Goal: Information Seeking & Learning: Compare options

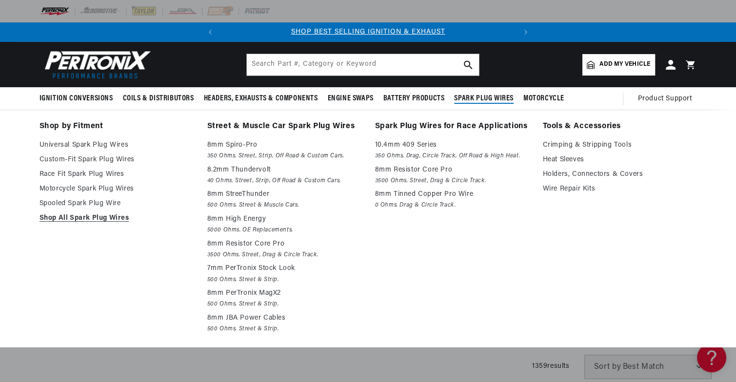
click at [480, 97] on span "Spark Plug Wires" at bounding box center [484, 99] width 60 height 10
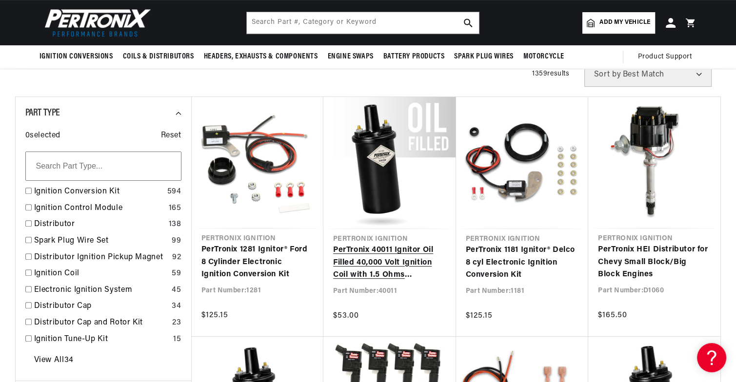
scroll to position [244, 0]
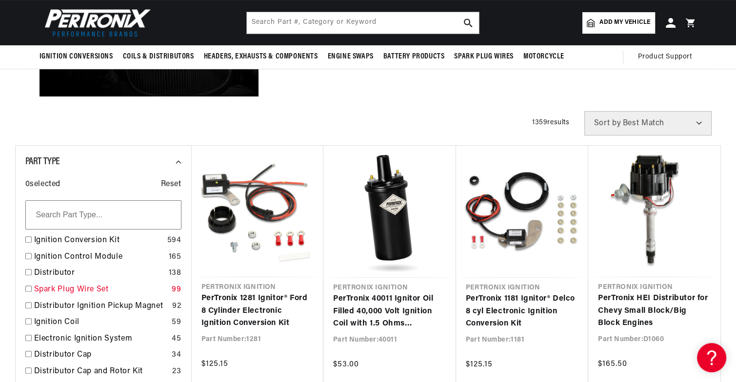
click at [29, 289] on input "checkbox" at bounding box center [28, 289] width 6 height 6
checkbox input "false"
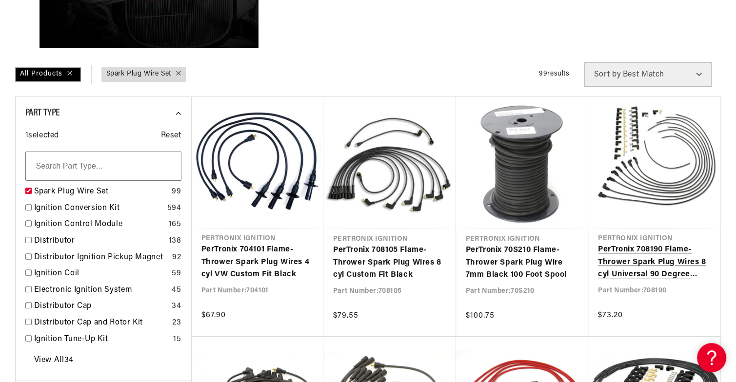
scroll to position [0, 296]
click at [626, 261] on link "PerTronix 708190 Flame-Thrower Spark Plug Wires 8 cyl Universal 90 Degree Black" at bounding box center [654, 263] width 113 height 38
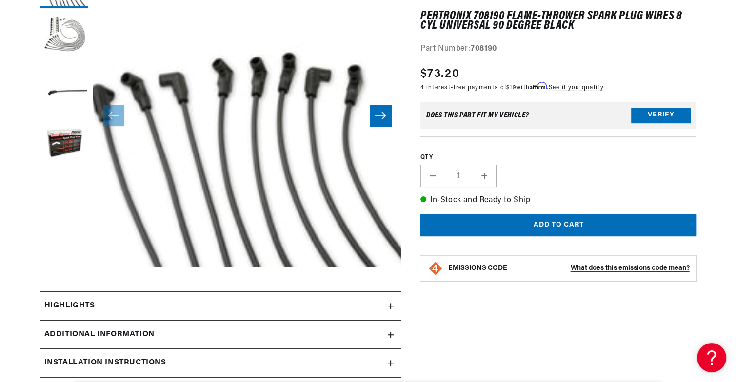
scroll to position [195, 0]
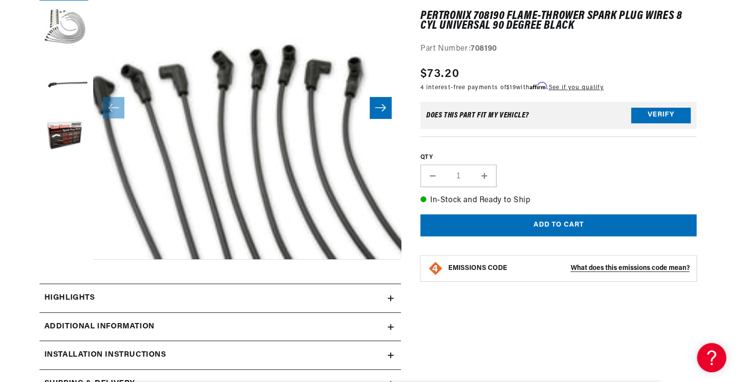
click at [379, 106] on icon "Slide right" at bounding box center [381, 108] width 12 height 10
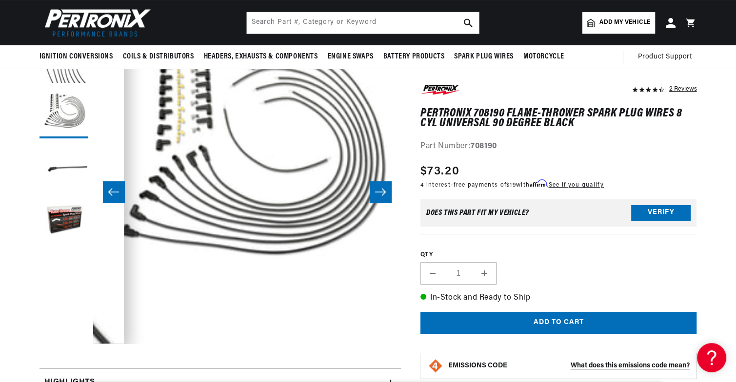
scroll to position [98, 0]
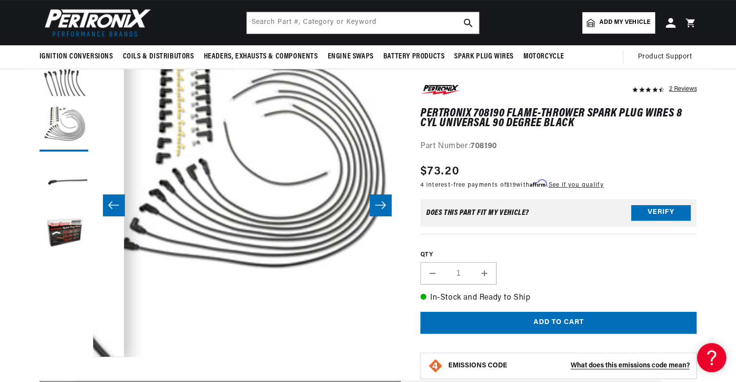
click at [386, 204] on button "Slide right" at bounding box center [380, 205] width 21 height 21
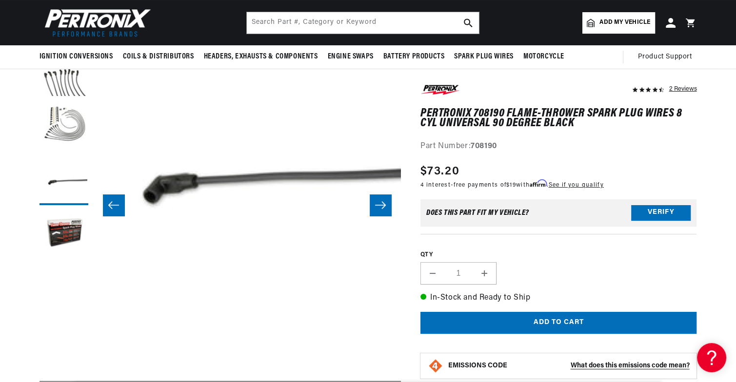
click at [386, 204] on button "Slide right" at bounding box center [380, 205] width 21 height 21
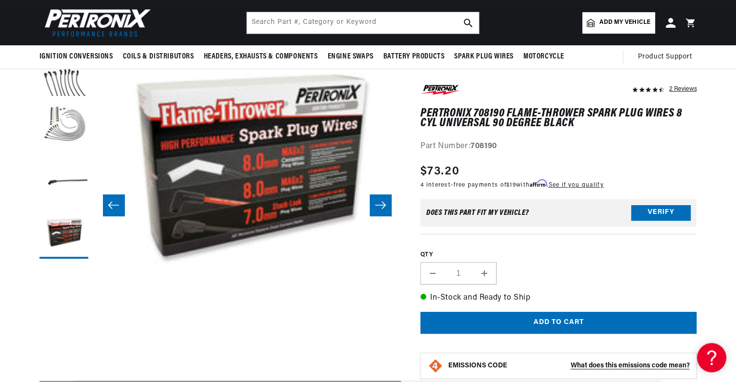
scroll to position [0, 0]
click at [386, 204] on button "Slide right" at bounding box center [380, 205] width 21 height 21
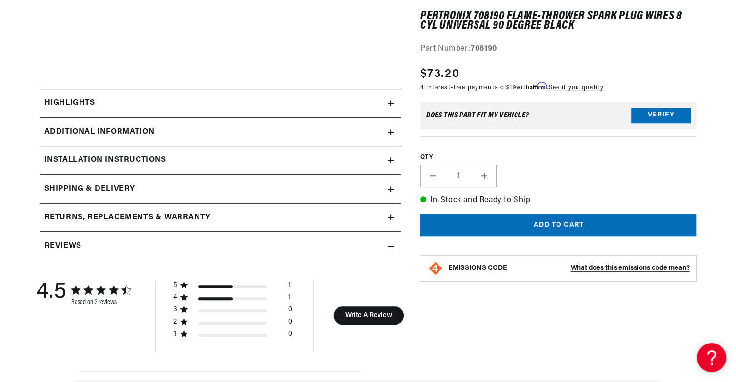
scroll to position [0, 296]
click at [388, 103] on icon at bounding box center [391, 103] width 6 height 0
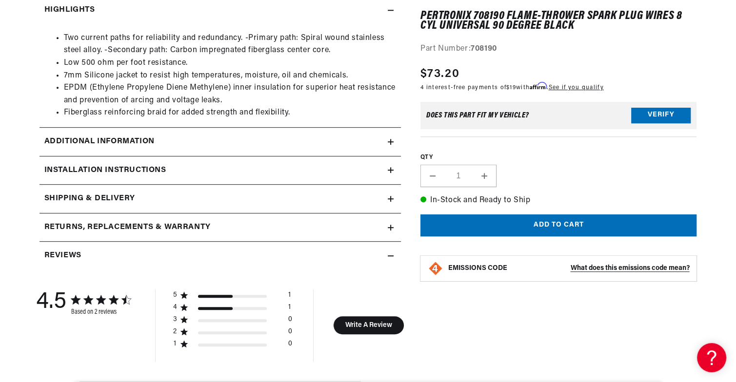
scroll to position [488, 0]
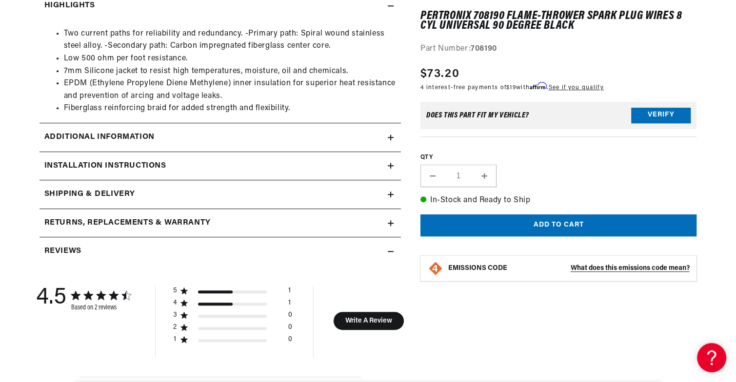
click at [391, 139] on icon at bounding box center [391, 138] width 0 height 6
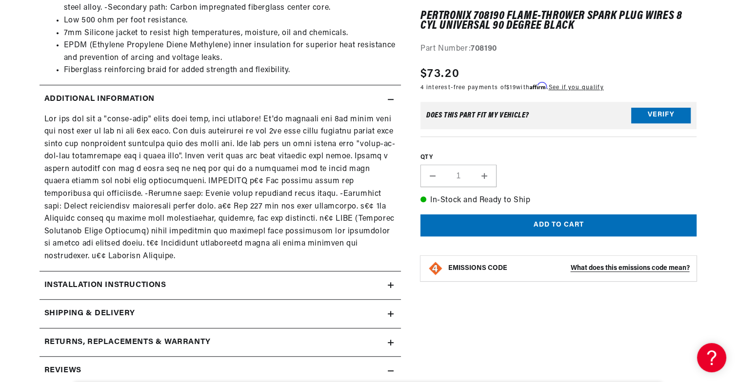
scroll to position [634, 0]
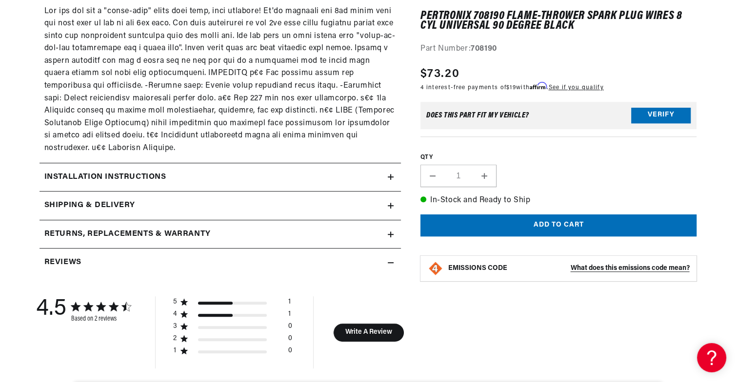
click at [390, 179] on icon at bounding box center [391, 177] width 6 height 6
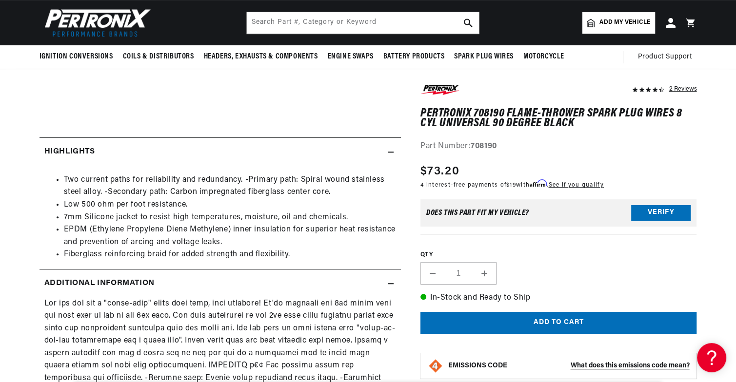
scroll to position [341, 0]
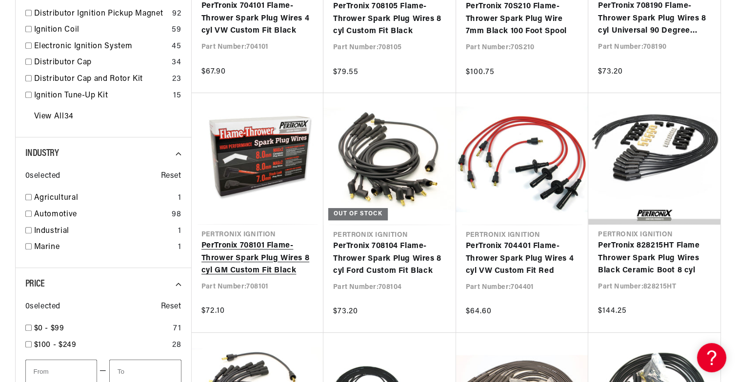
scroll to position [0, 296]
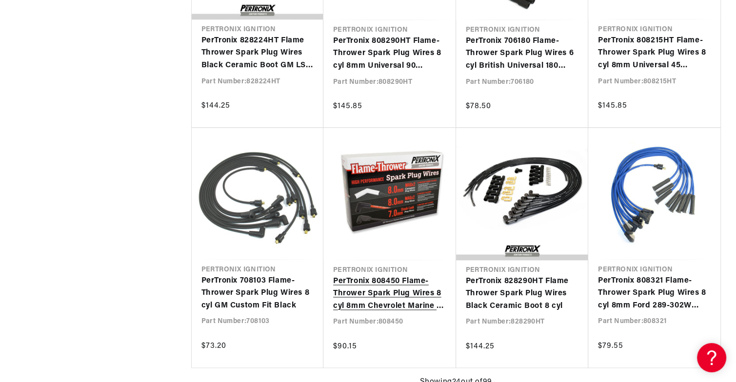
scroll to position [0, 296]
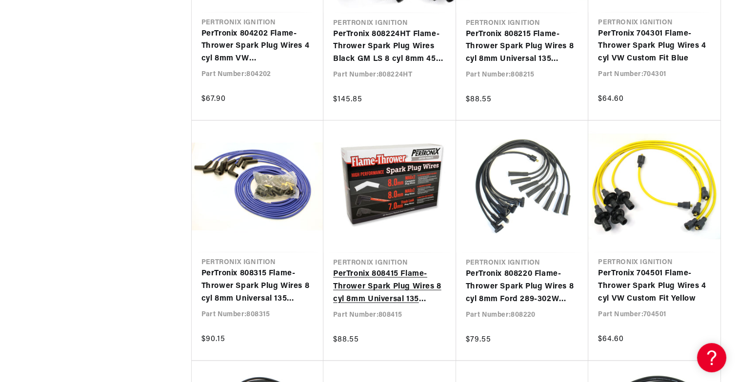
click at [364, 284] on link "PerTronix 808415 Flame-Thrower Spark Plug Wires 8 cyl 8mm Universal 135 Degree …" at bounding box center [389, 287] width 113 height 38
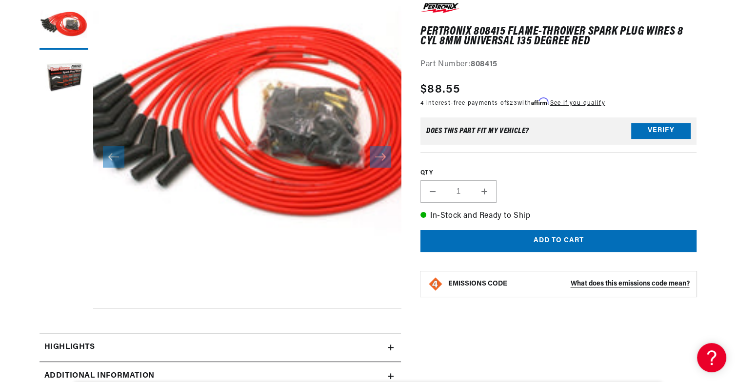
scroll to position [293, 0]
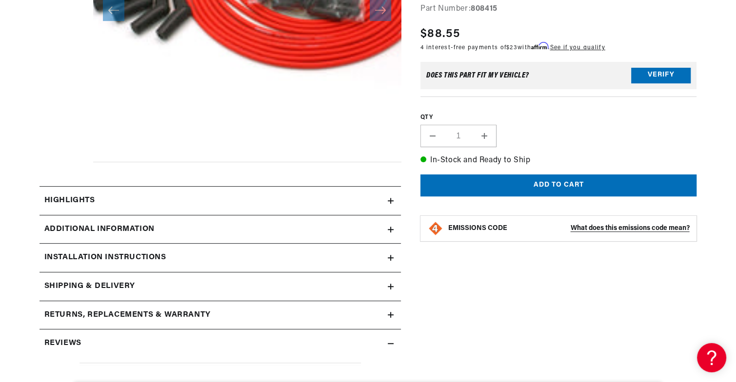
click at [387, 257] on div "Installation instructions" at bounding box center [214, 258] width 348 height 13
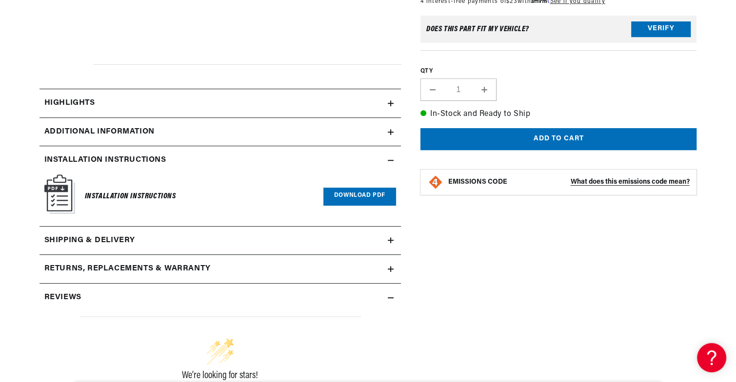
scroll to position [0, 0]
click at [390, 129] on icon at bounding box center [391, 132] width 6 height 6
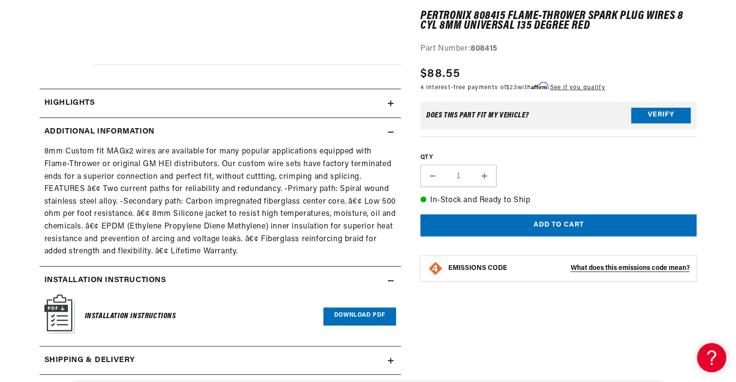
click at [390, 129] on icon at bounding box center [391, 132] width 6 height 6
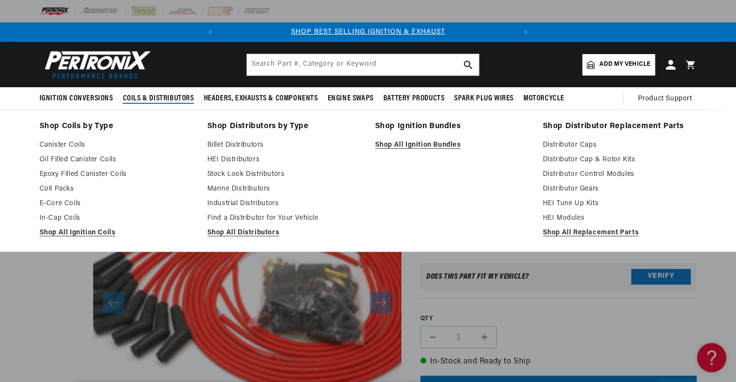
click at [139, 100] on span "Coils & Distributors" at bounding box center [158, 99] width 71 height 10
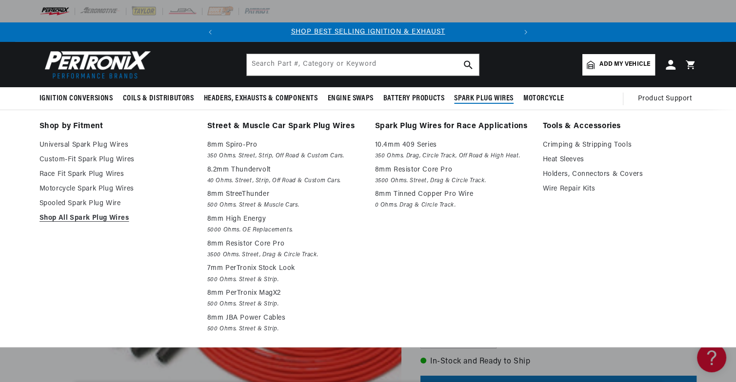
click at [477, 93] on summary "Spark Plug Wires" at bounding box center [483, 98] width 69 height 23
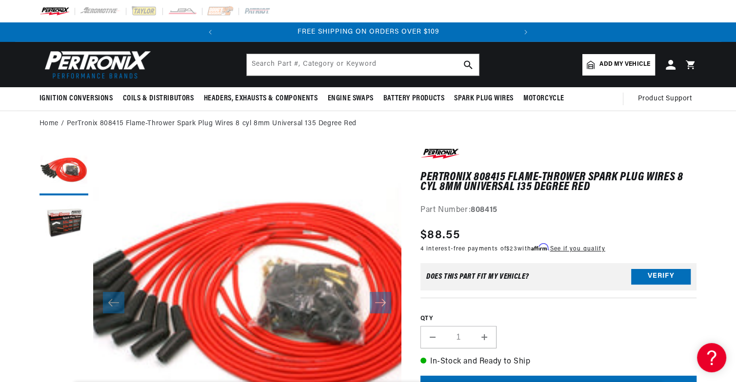
click at [13, 0] on html "Skip to content Your cart Your cart is empty Get the right parts the first time…" at bounding box center [368, 191] width 736 height 382
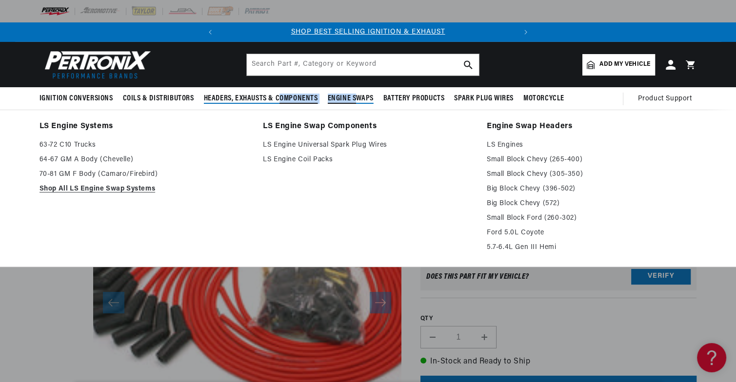
drag, startPoint x: 281, startPoint y: 100, endPoint x: 303, endPoint y: 98, distance: 22.1
click at [282, 100] on ul "Ignition Conversions Shop by Feature Ignitor© The Original Ignitor© Ignitor© II…" at bounding box center [305, 98] width 530 height 23
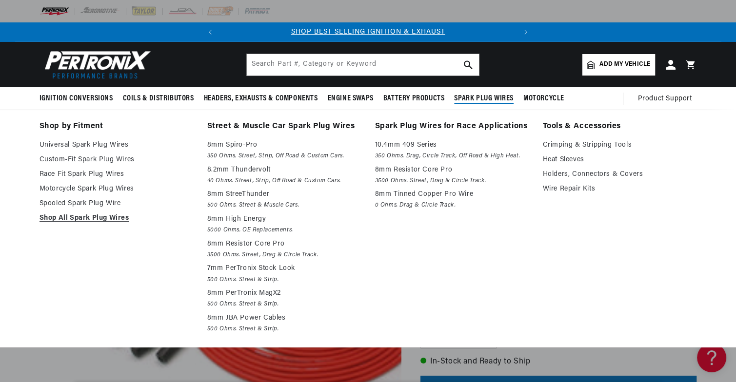
click at [480, 97] on span "Spark Plug Wires" at bounding box center [484, 99] width 60 height 10
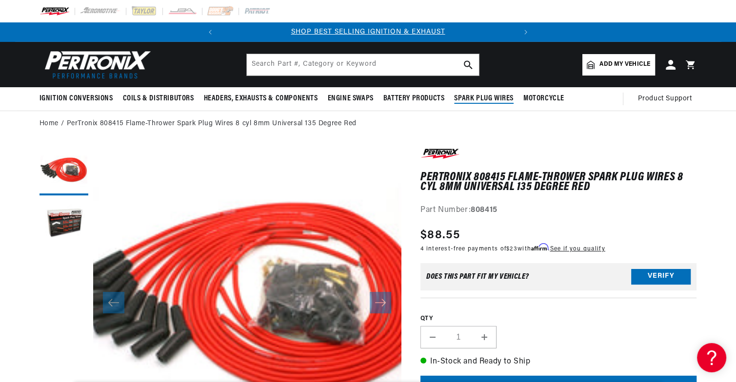
click at [480, 97] on span "Spark Plug Wires" at bounding box center [484, 99] width 60 height 10
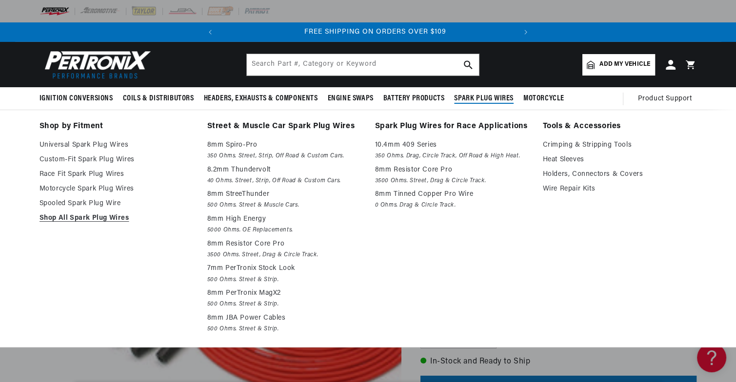
scroll to position [0, 296]
click at [480, 99] on span "Spark Plug Wires" at bounding box center [484, 99] width 60 height 10
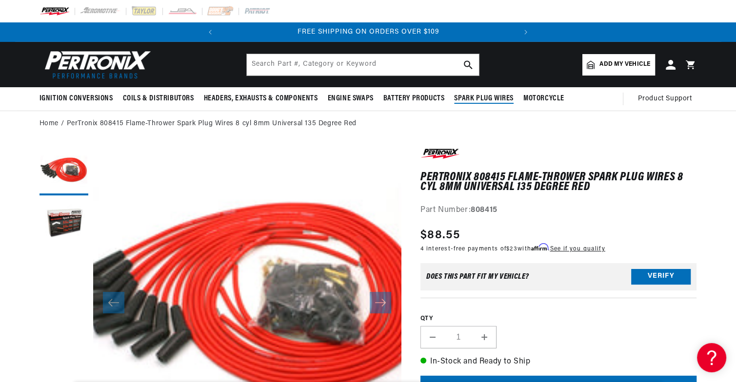
click at [480, 99] on span "Spark Plug Wires" at bounding box center [484, 99] width 60 height 10
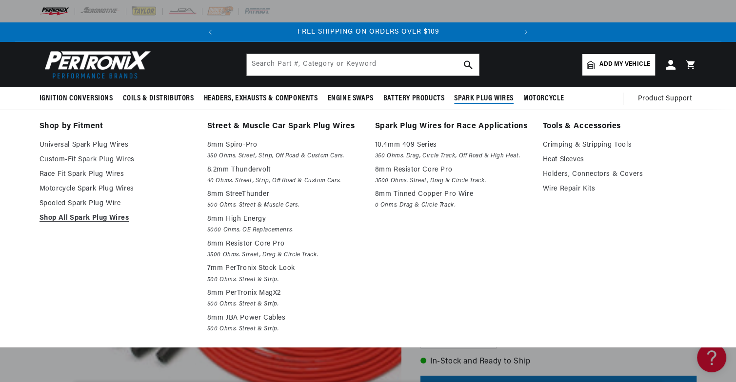
click at [480, 100] on span "Spark Plug Wires" at bounding box center [484, 99] width 60 height 10
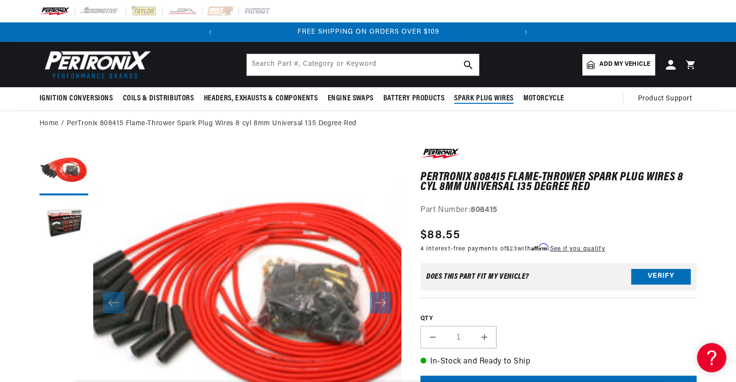
click at [478, 101] on span "Spark Plug Wires" at bounding box center [484, 99] width 60 height 10
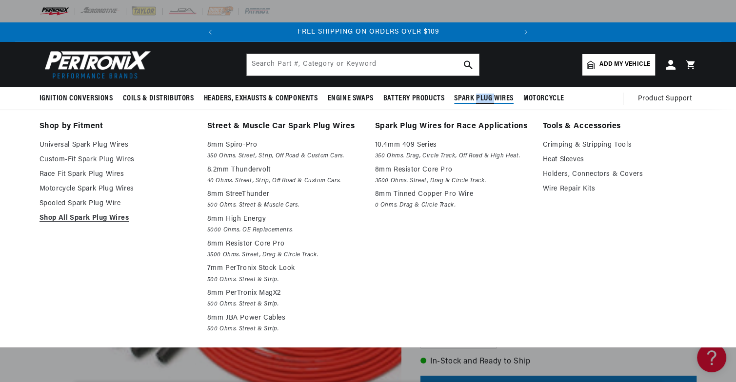
drag, startPoint x: 478, startPoint y: 101, endPoint x: 472, endPoint y: 107, distance: 7.9
click at [478, 101] on span "Spark Plug Wires" at bounding box center [484, 99] width 60 height 10
click at [232, 168] on p "8.2mm Thundervolt" at bounding box center [284, 170] width 154 height 12
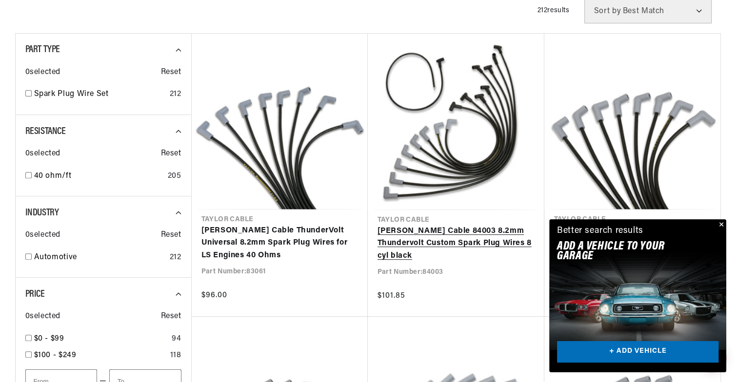
scroll to position [341, 0]
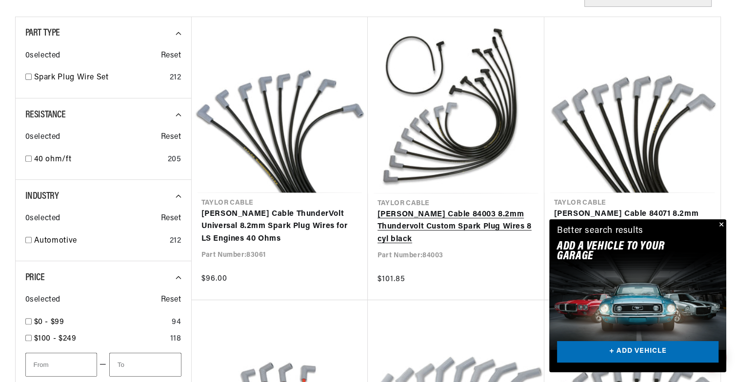
click at [501, 246] on link "[PERSON_NAME] Cable 84003 8.2mm Thundervolt Custom Spark Plug Wires 8 cyl black" at bounding box center [456, 228] width 157 height 38
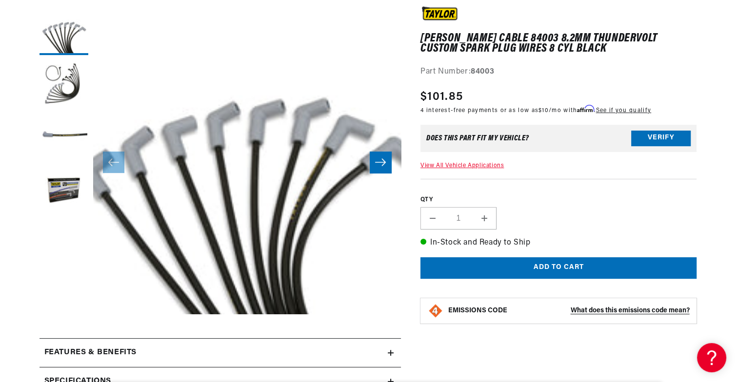
scroll to position [146, 0]
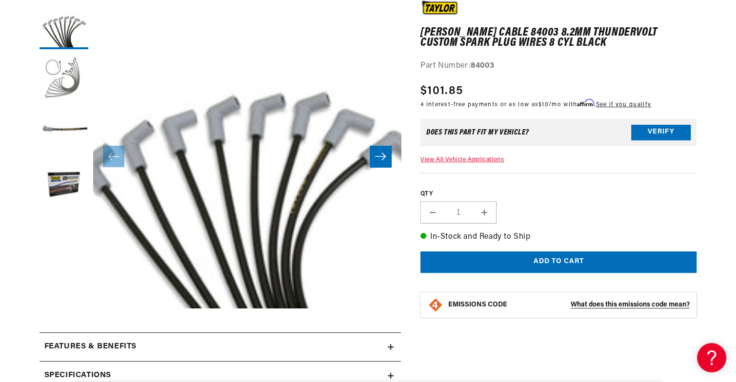
click at [73, 84] on button "Load image 2 in gallery view" at bounding box center [64, 78] width 49 height 49
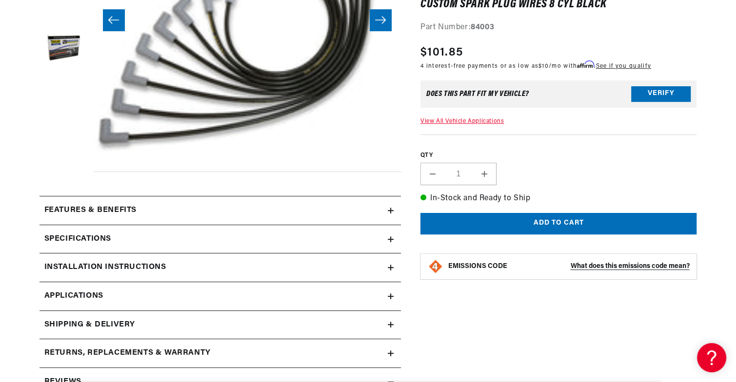
scroll to position [293, 0]
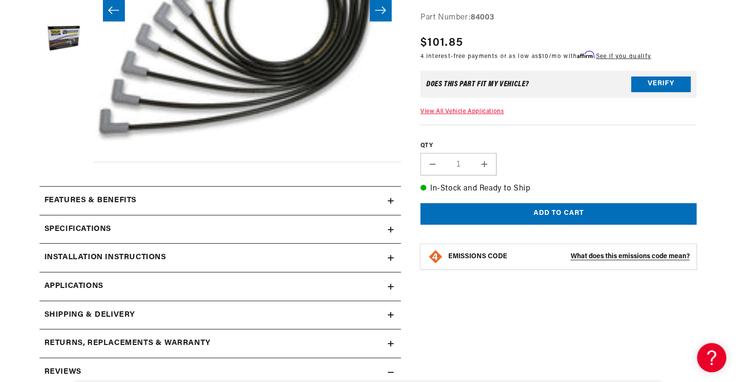
click at [390, 228] on icon at bounding box center [391, 230] width 6 height 6
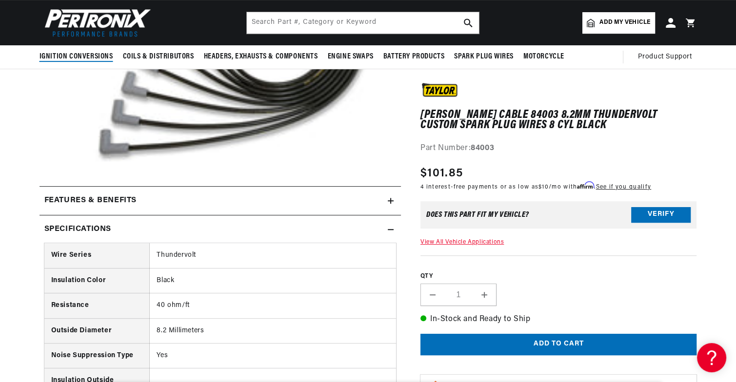
scroll to position [0, 308]
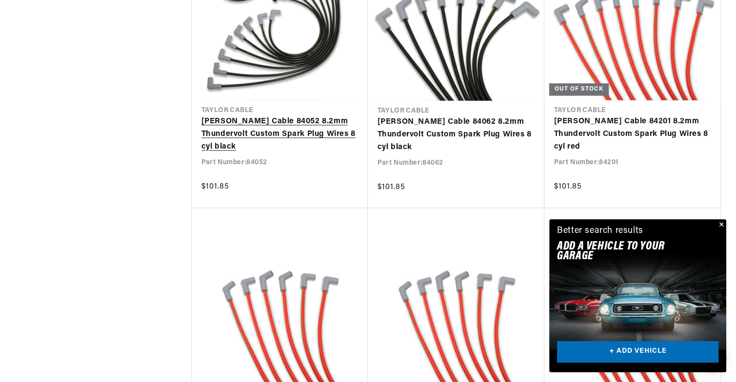
scroll to position [1024, 0]
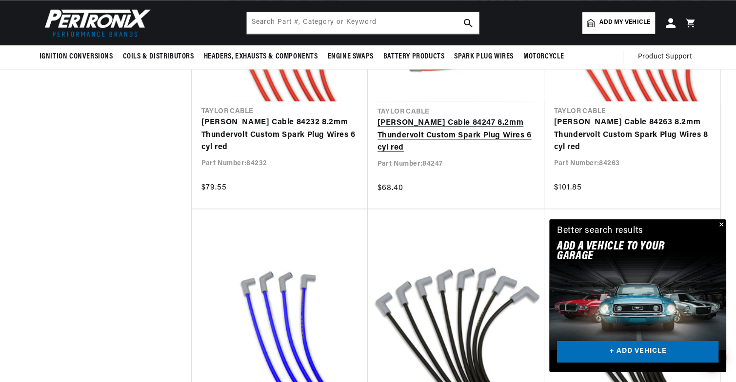
scroll to position [1268, 0]
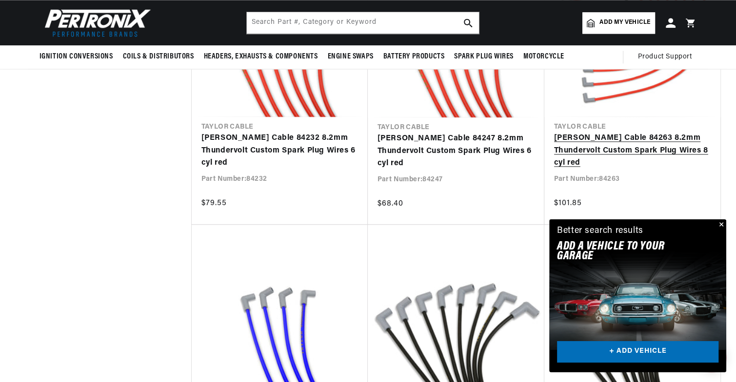
click at [617, 154] on link "[PERSON_NAME] Cable 84263 8.2mm Thundervolt Custom Spark Plug Wires 8 cyl red" at bounding box center [632, 151] width 157 height 38
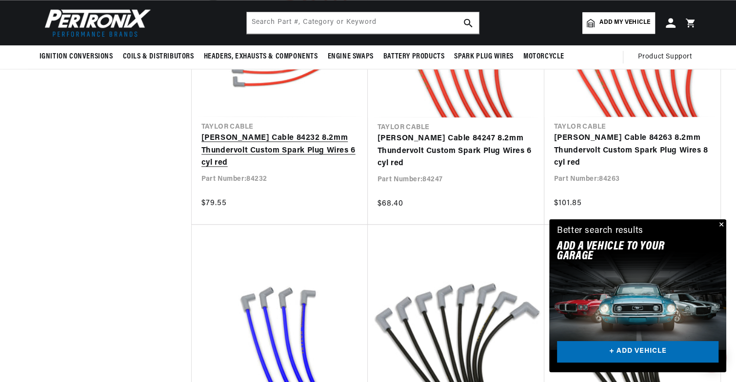
scroll to position [0, 170]
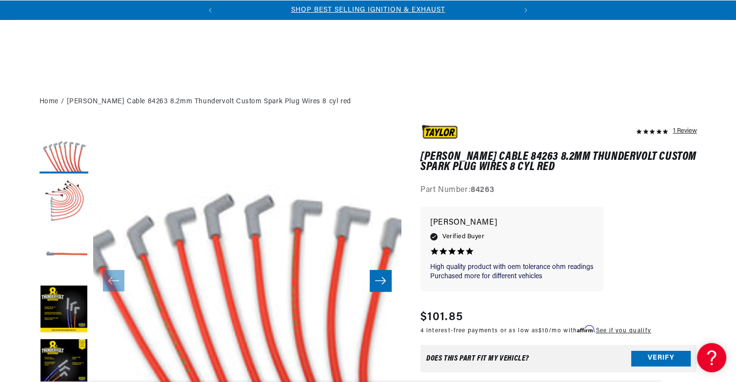
scroll to position [146, 0]
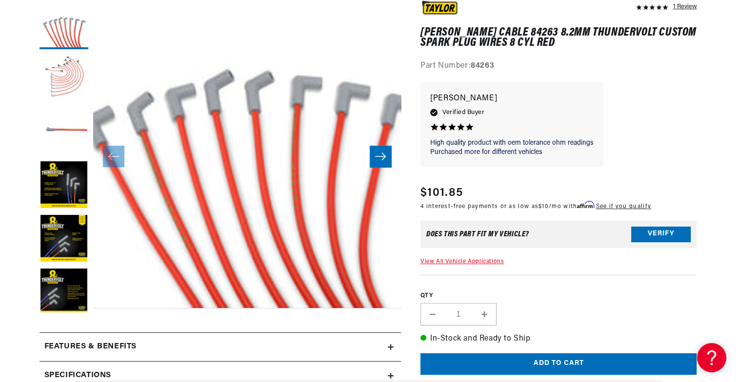
click at [70, 79] on button "Load image 2 in gallery view" at bounding box center [64, 78] width 49 height 49
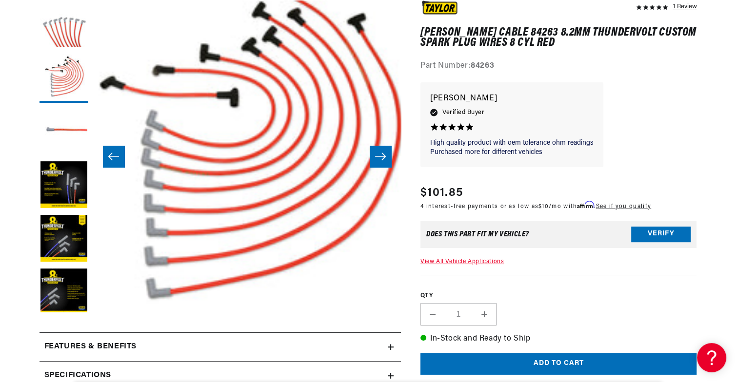
scroll to position [0, 0]
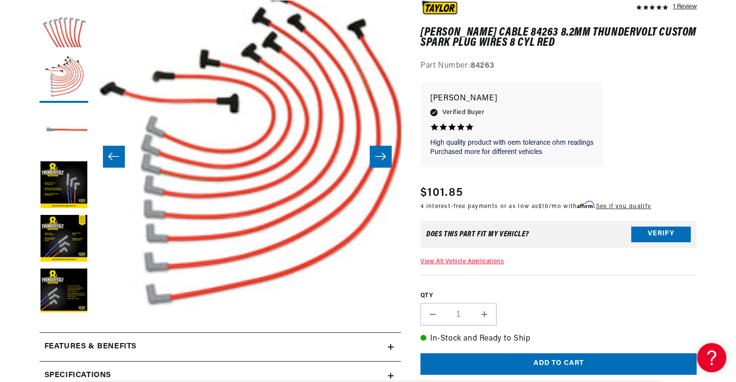
click at [62, 339] on button "Open media 2 in modal" at bounding box center [62, 339] width 0 height 0
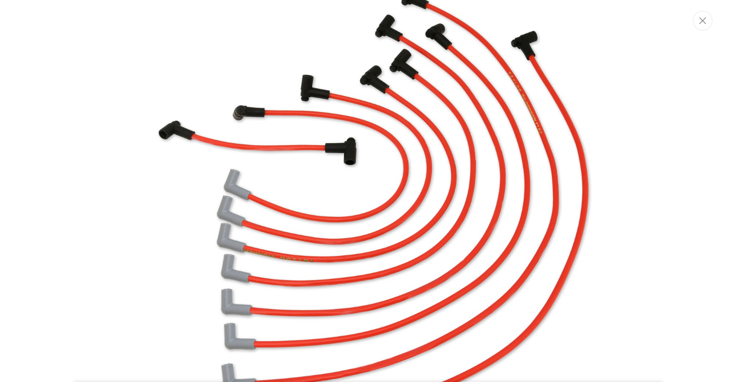
scroll to position [616, 0]
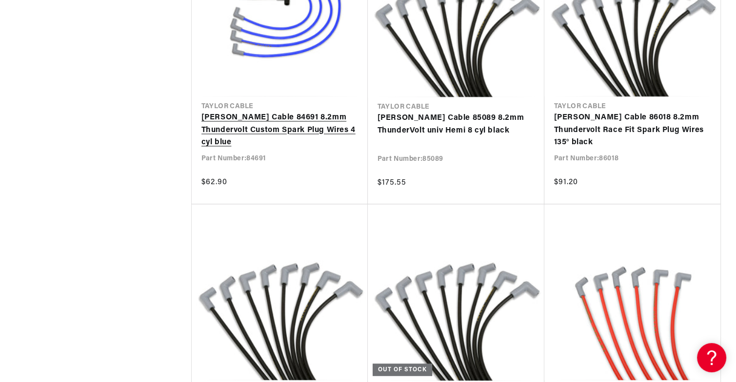
scroll to position [1659, 0]
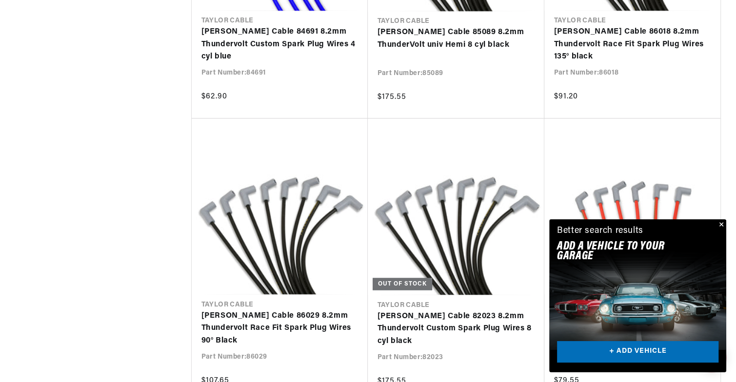
click at [720, 225] on button "Close" at bounding box center [721, 226] width 12 height 12
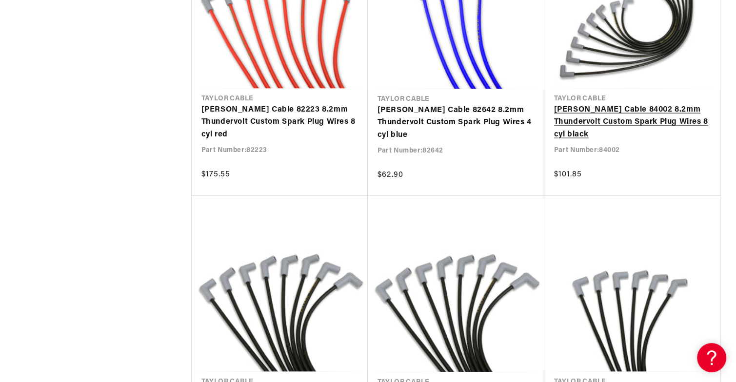
scroll to position [2244, 0]
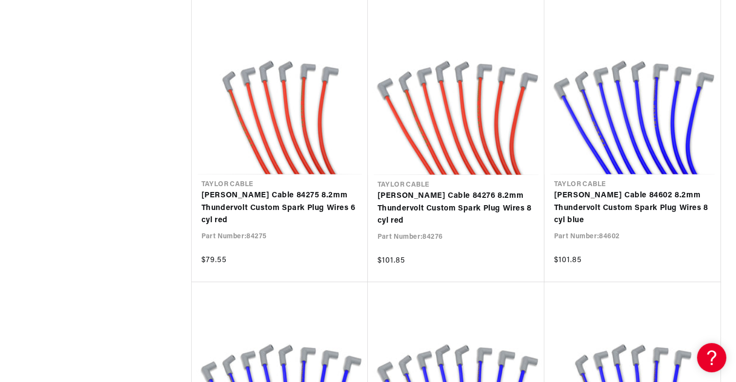
scroll to position [0, 296]
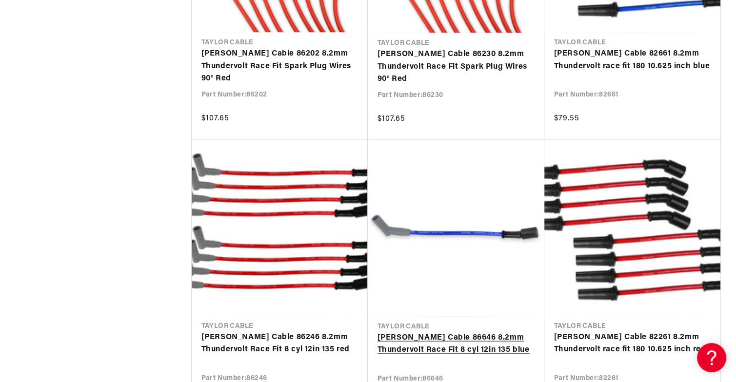
scroll to position [5659, 0]
